Goal: Check status

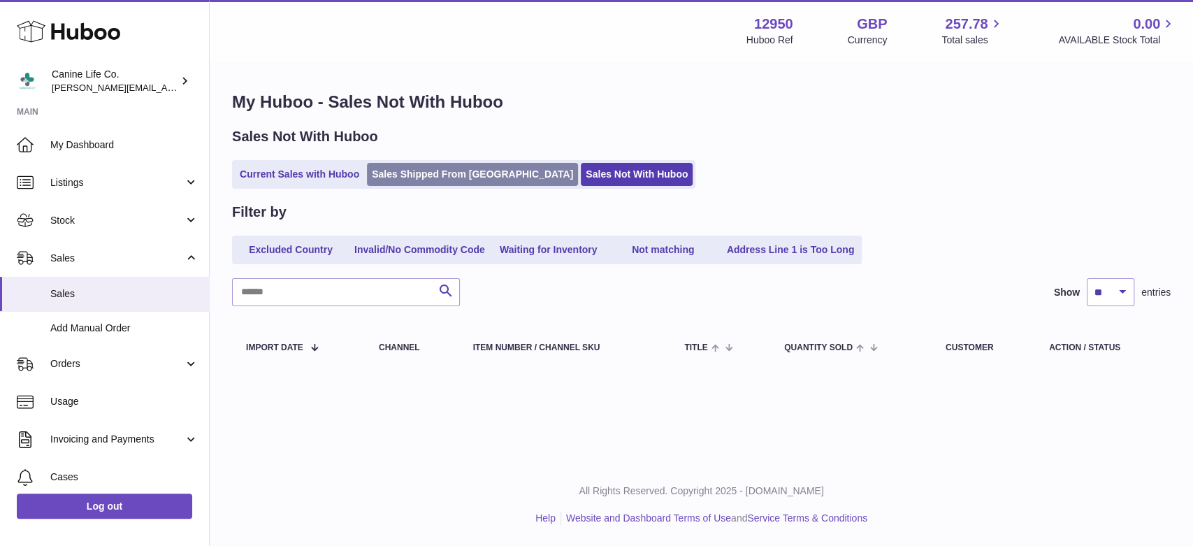
click at [412, 182] on link "Sales Shipped From [GEOGRAPHIC_DATA]" at bounding box center [472, 174] width 211 height 23
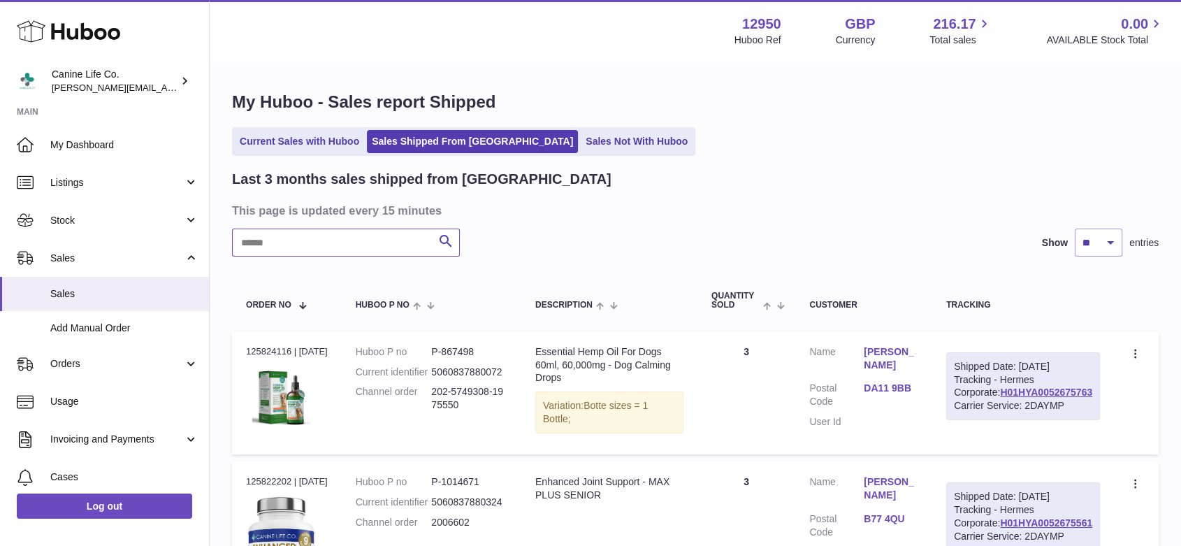
click at [354, 241] on input "text" at bounding box center [346, 243] width 228 height 28
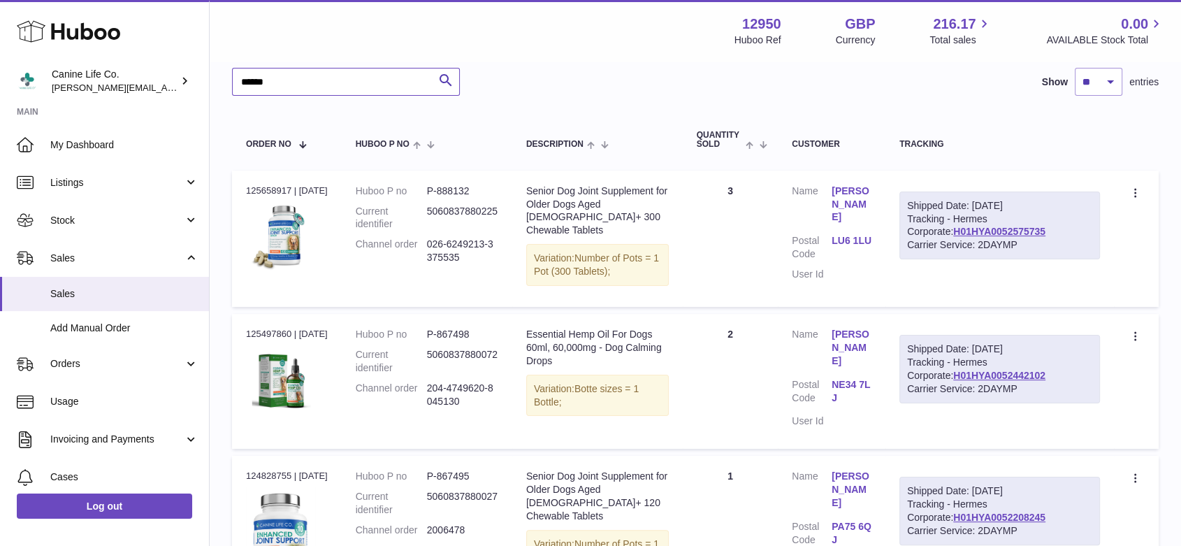
scroll to position [194, 0]
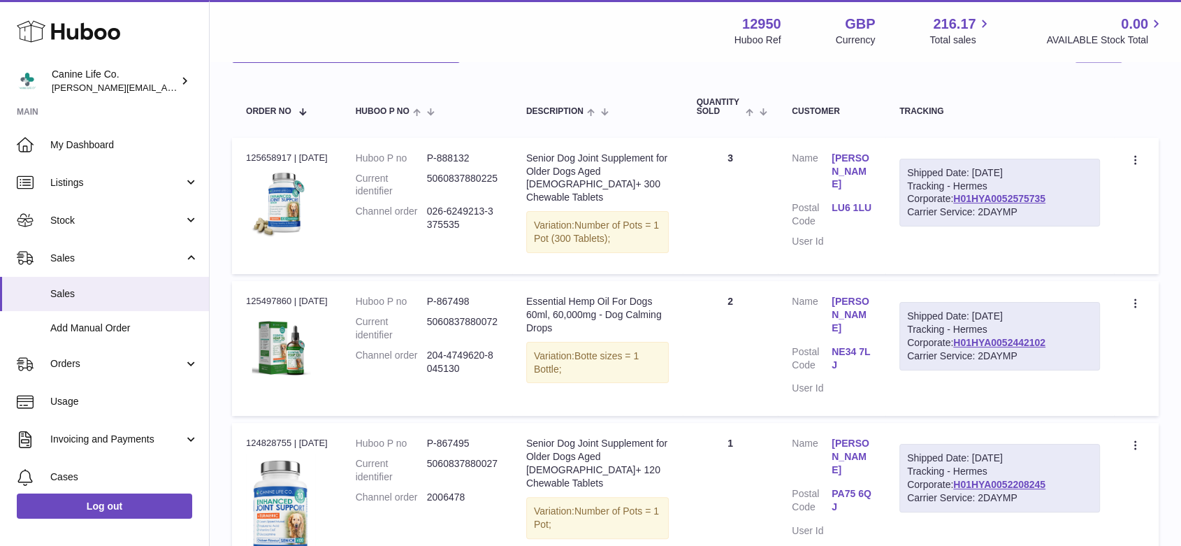
type input "******"
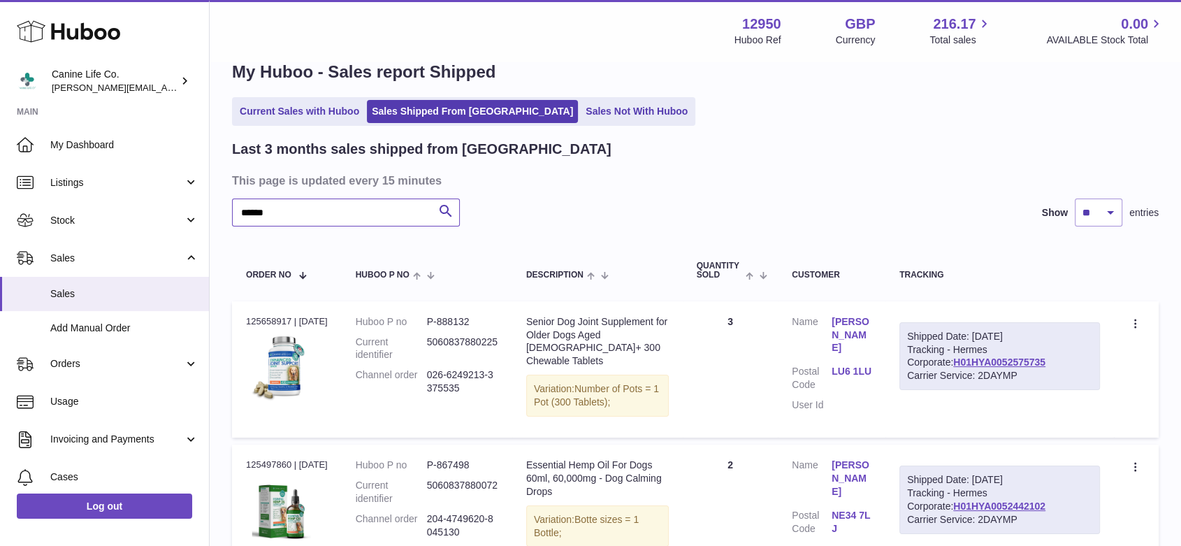
scroll to position [0, 0]
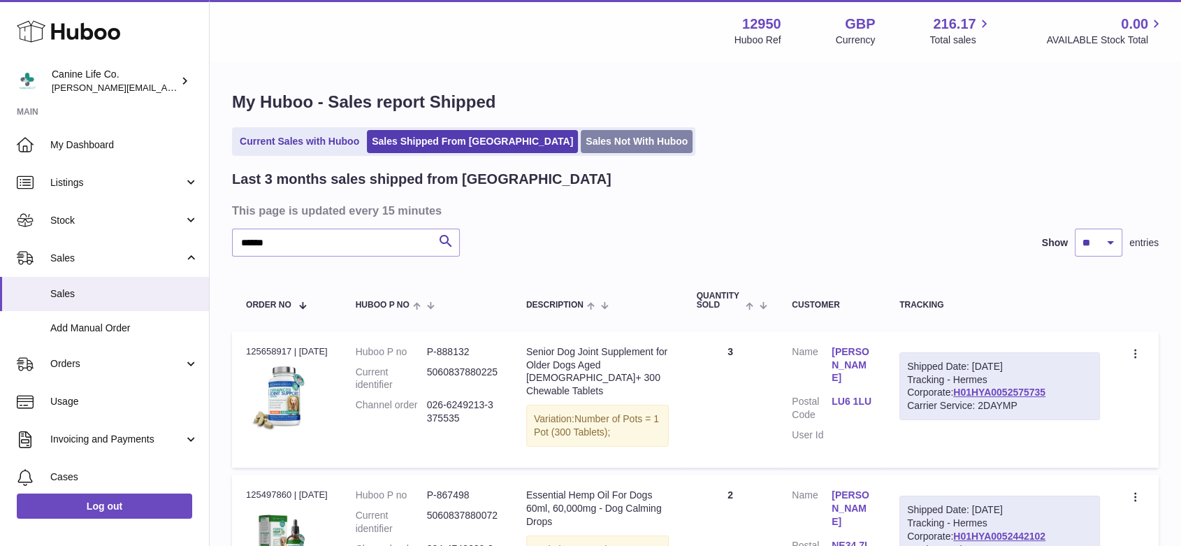
click at [581, 142] on link "Sales Not With Huboo" at bounding box center [637, 141] width 112 height 23
